Goal: Task Accomplishment & Management: Manage account settings

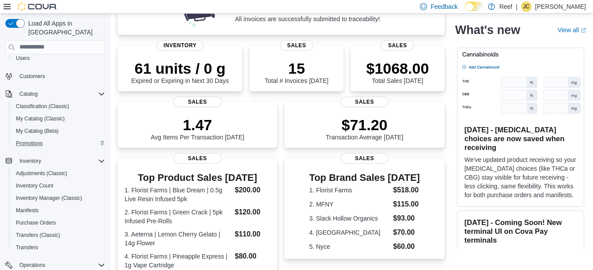
scroll to position [50, 0]
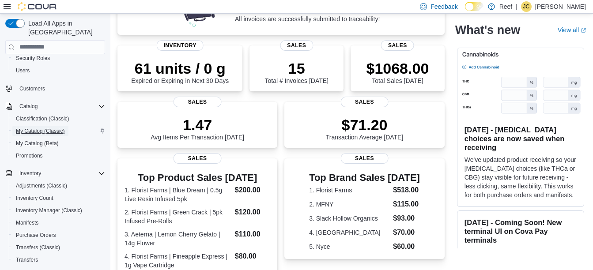
click at [32, 127] on span "My Catalog (Classic)" at bounding box center [40, 131] width 49 height 11
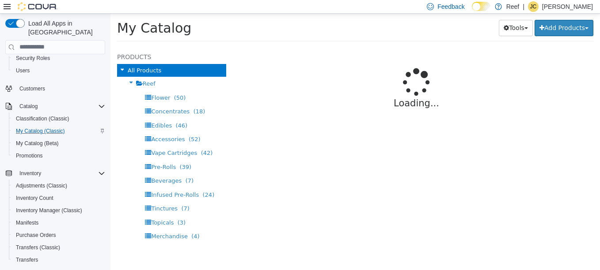
select select "**********"
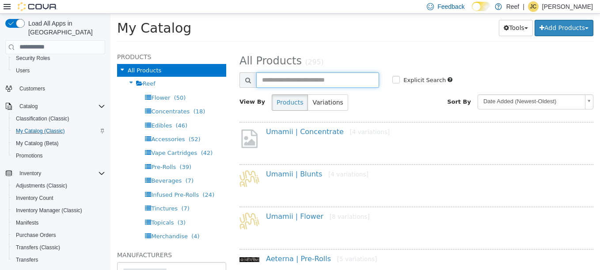
click at [272, 80] on input "text" at bounding box center [317, 79] width 123 height 15
type input "****"
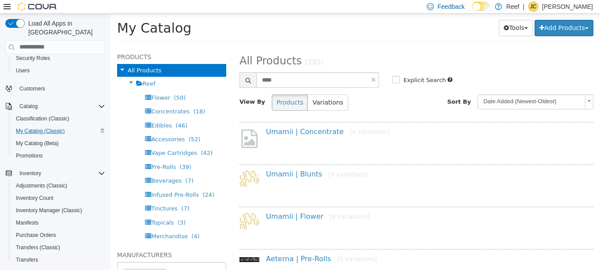
select select "**********"
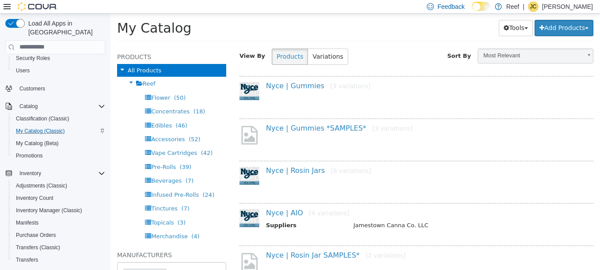
scroll to position [46, 0]
click at [288, 213] on link "Nyce | AIO [4 variations]" at bounding box center [307, 212] width 83 height 8
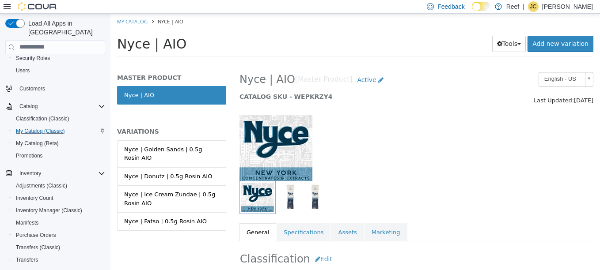
scroll to position [6, 0]
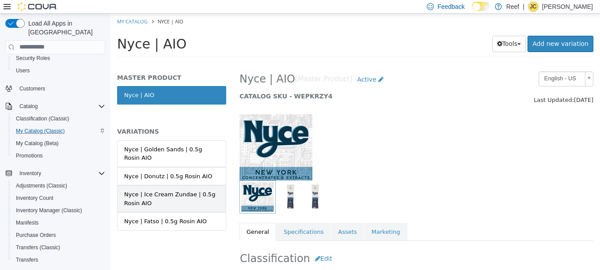
click at [192, 197] on div "Nyce | Ice Cream Zundae | 0.5g Rosin AIO" at bounding box center [171, 198] width 95 height 17
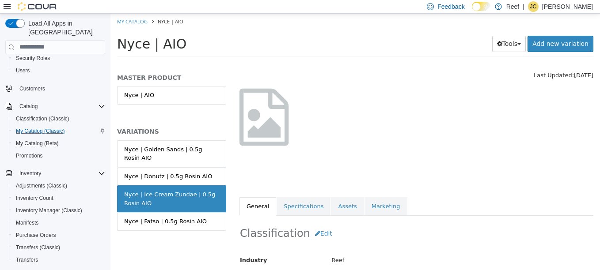
scroll to position [44, 0]
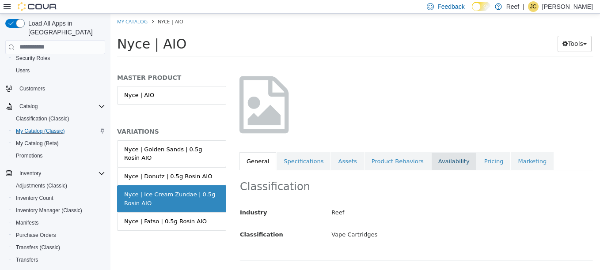
click at [431, 159] on link "Availability" at bounding box center [453, 161] width 45 height 19
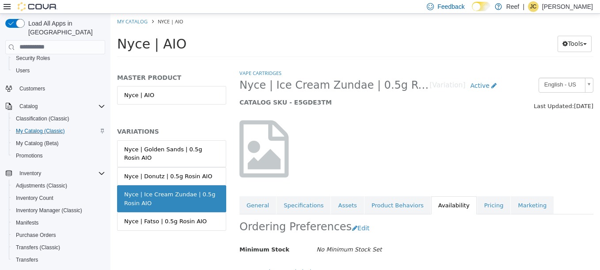
scroll to position [84, 0]
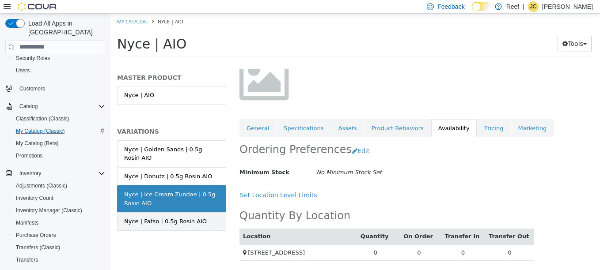
click at [199, 212] on link "Nyce | Fatso | 0.5g Rosin AIO" at bounding box center [171, 221] width 109 height 19
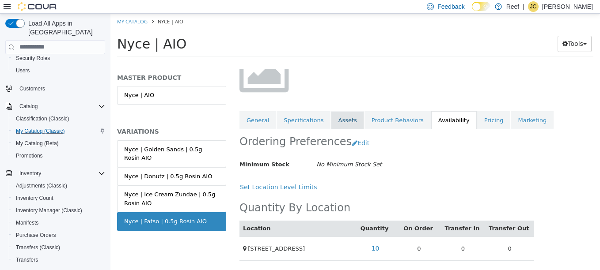
scroll to position [91, 0]
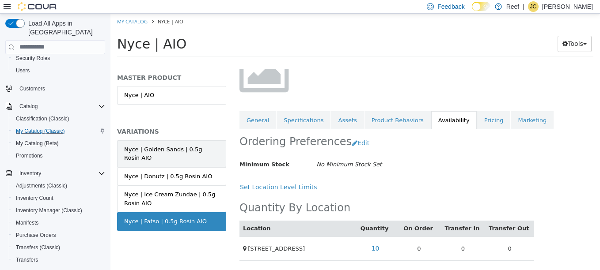
click at [180, 152] on div "Nyce | Golden Sands | 0.5g Rosin AIO" at bounding box center [171, 153] width 95 height 17
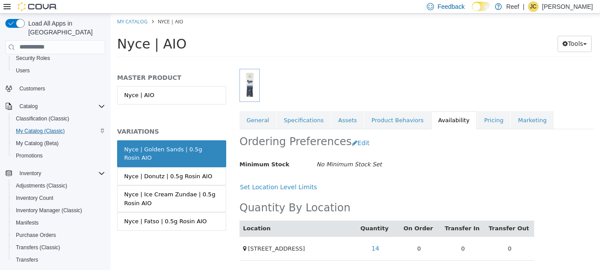
scroll to position [125, 0]
click at [160, 196] on div "Nyce | Ice Cream Zundae | 0.5g Rosin AIO" at bounding box center [171, 198] width 95 height 17
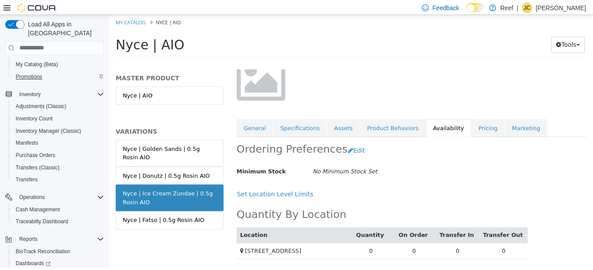
scroll to position [171, 0]
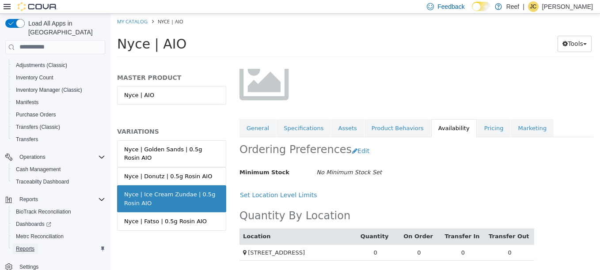
click at [34, 246] on span "Reports" at bounding box center [25, 249] width 19 height 7
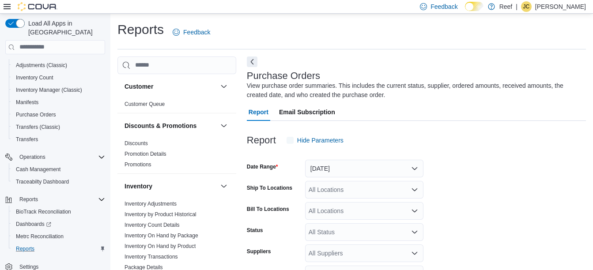
scroll to position [30, 0]
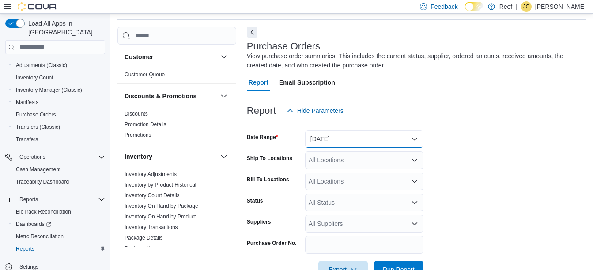
click at [343, 145] on button "Yesterday" at bounding box center [364, 139] width 118 height 18
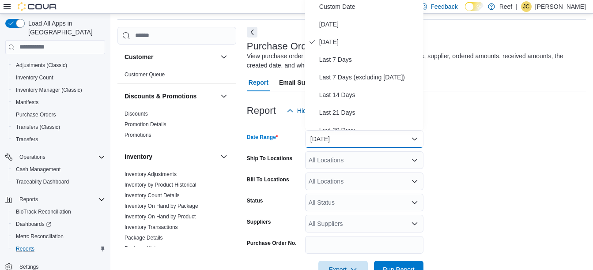
scroll to position [27, 0]
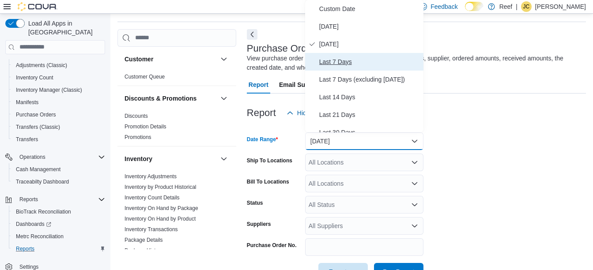
click at [337, 63] on span "Last 7 Days" at bounding box center [369, 62] width 101 height 11
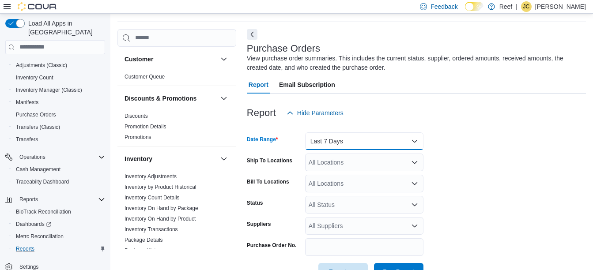
scroll to position [56, 0]
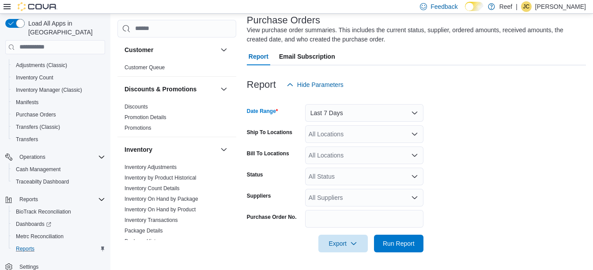
click at [335, 193] on div "All Suppliers" at bounding box center [364, 198] width 118 height 18
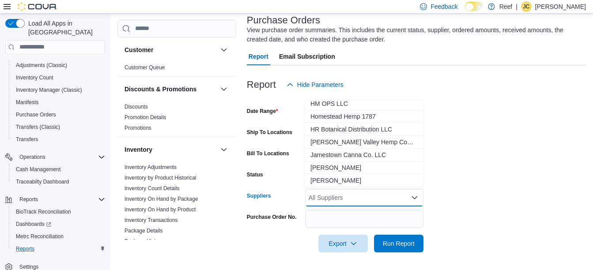
scroll to position [285, 0]
click at [337, 155] on span "Jamestown Canna Co. LLC" at bounding box center [365, 154] width 108 height 9
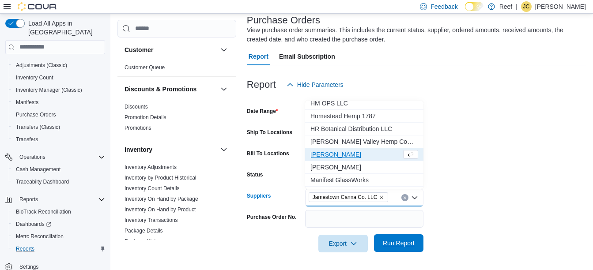
click at [395, 242] on span "Run Report" at bounding box center [399, 243] width 32 height 9
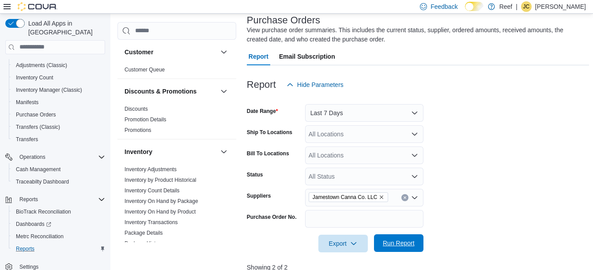
click at [395, 242] on span "Run Report" at bounding box center [399, 243] width 32 height 9
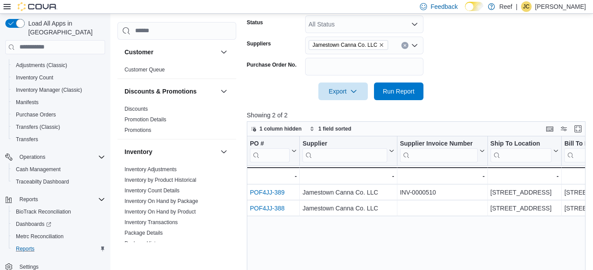
scroll to position [210, 0]
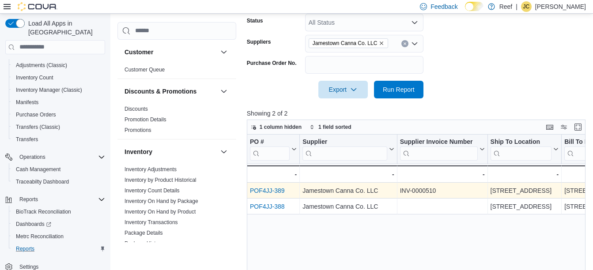
click at [278, 186] on div "POF4JJ-389" at bounding box center [273, 191] width 47 height 11
click at [277, 189] on link "POF4JJ-389" at bounding box center [267, 190] width 35 height 7
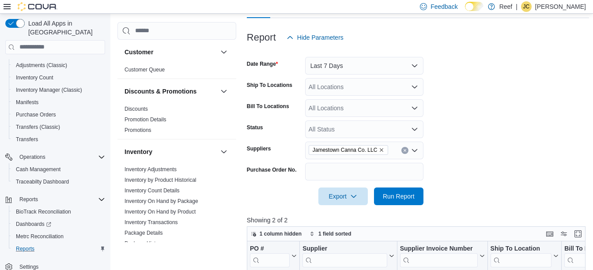
scroll to position [99, 0]
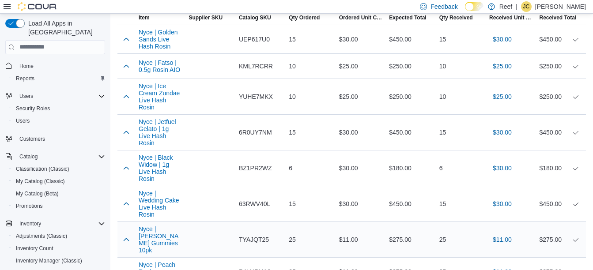
scroll to position [311, 0]
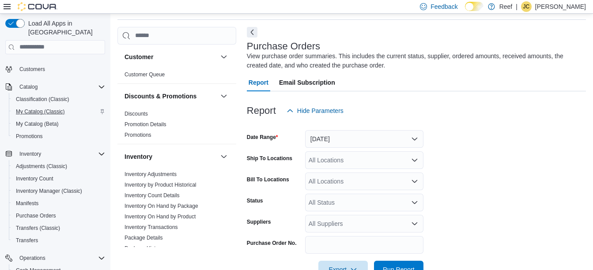
scroll to position [71, 0]
click at [34, 212] on span "Purchase Orders" at bounding box center [36, 215] width 40 height 7
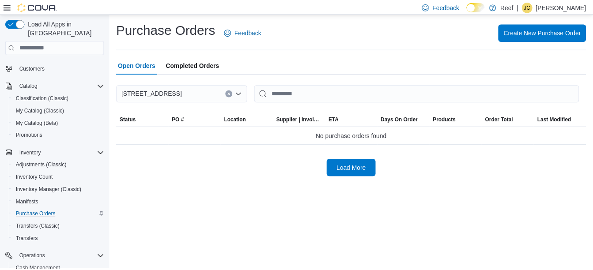
scroll to position [171, 0]
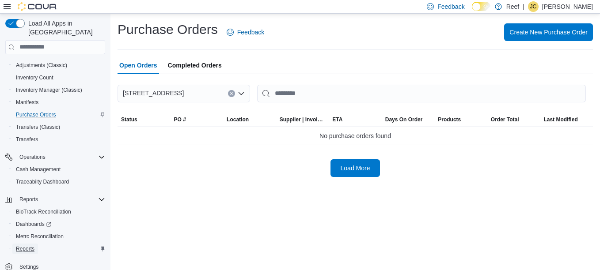
click at [27, 244] on span "Reports" at bounding box center [25, 249] width 19 height 11
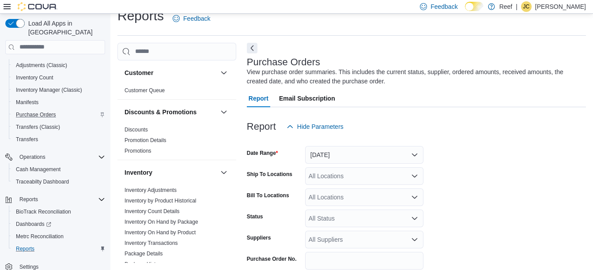
scroll to position [30, 0]
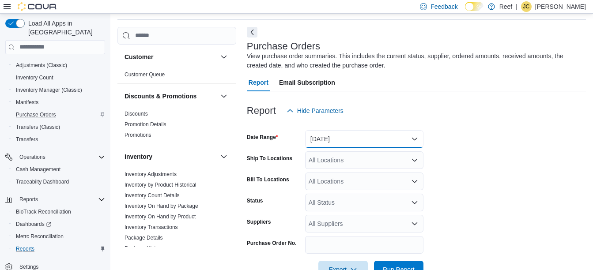
click at [337, 138] on button "Yesterday" at bounding box center [364, 139] width 118 height 18
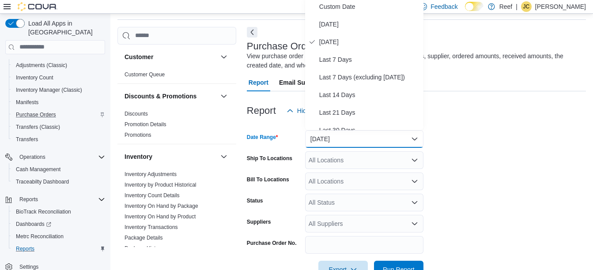
scroll to position [27, 0]
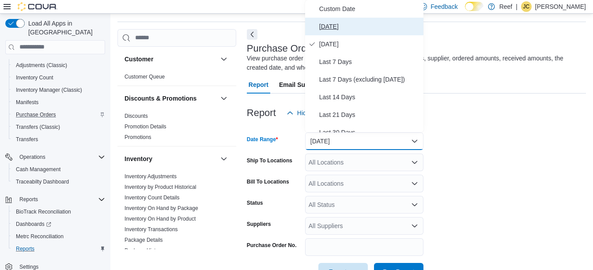
click at [353, 29] on span "Today" at bounding box center [369, 26] width 101 height 11
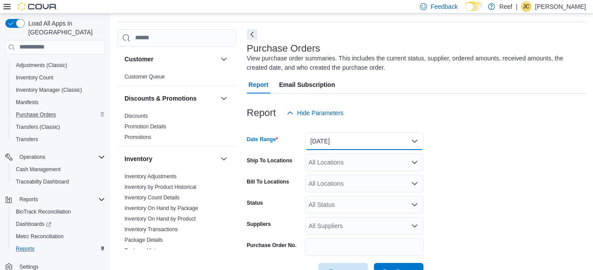
scroll to position [56, 0]
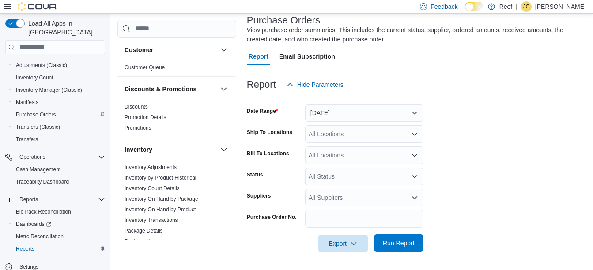
click at [386, 240] on span "Run Report" at bounding box center [399, 243] width 32 height 9
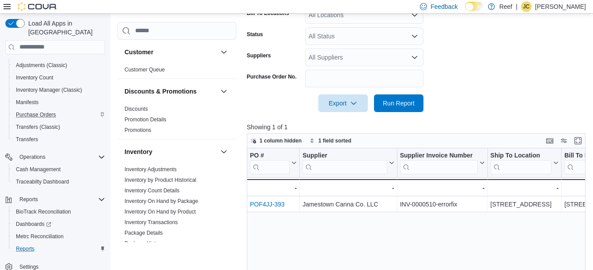
scroll to position [197, 0]
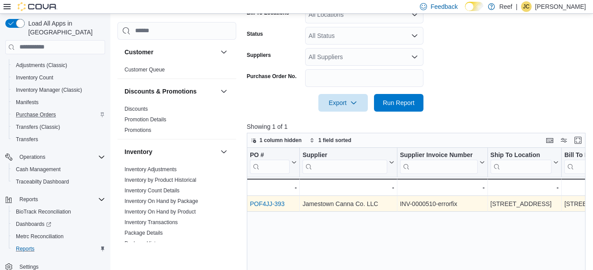
click at [273, 206] on link "POF4JJ-393" at bounding box center [267, 204] width 35 height 7
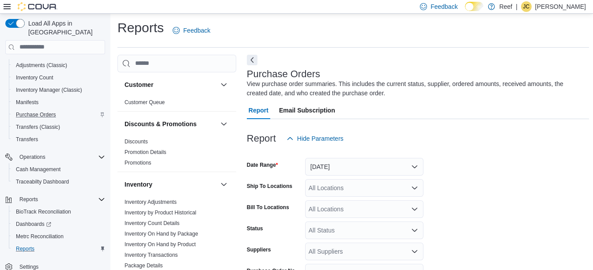
scroll to position [0, 0]
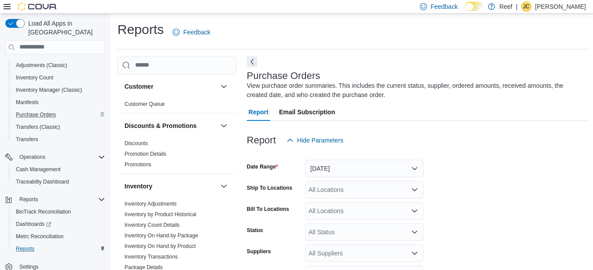
click at [560, 8] on p "[PERSON_NAME]" at bounding box center [560, 6] width 51 height 11
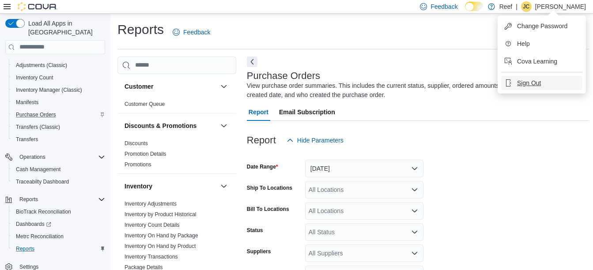
click at [535, 80] on span "Sign Out" at bounding box center [529, 83] width 24 height 9
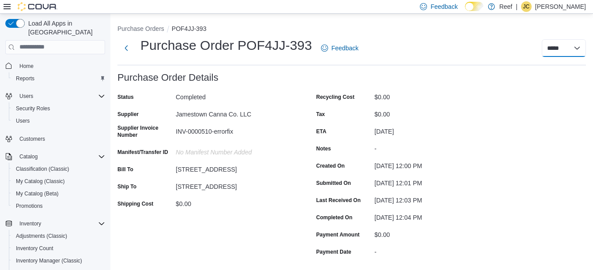
click at [577, 50] on select "**********" at bounding box center [564, 48] width 44 height 18
select select "**********"
click at [549, 39] on select "**********" at bounding box center [564, 48] width 44 height 18
select select
